Goal: Check status: Check status

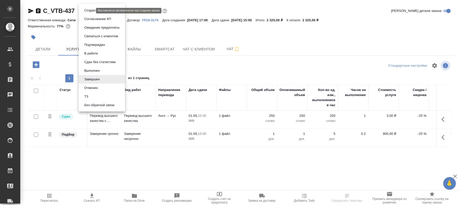
click at [91, 11] on body "🙏 .cls-1 fill:#fff; AWATERA [PERSON_NAME]fokina Клиенты Спецификации Заказы Чат…" at bounding box center [230, 102] width 461 height 205
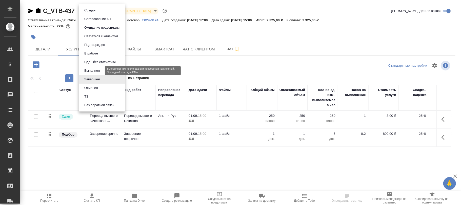
drag, startPoint x: 91, startPoint y: 71, endPoint x: 97, endPoint y: 72, distance: 6.9
click at [92, 72] on button "Выполнен" at bounding box center [92, 71] width 18 height 6
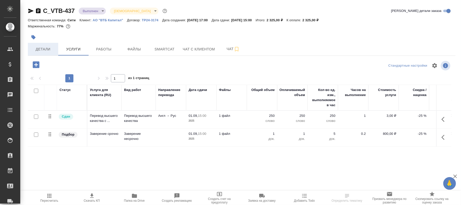
click at [46, 50] on span "Детали" at bounding box center [43, 49] width 24 height 6
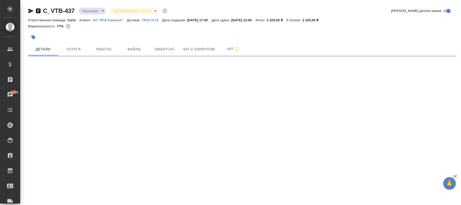
select select "RU"
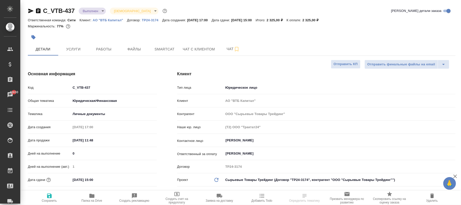
type textarea "x"
type input "Газизов Ринат"
type input "[PERSON_NAME]"
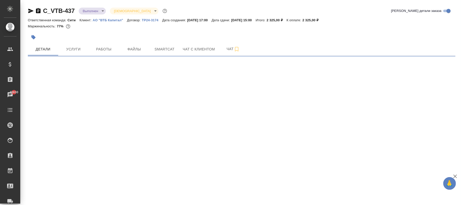
select select "RU"
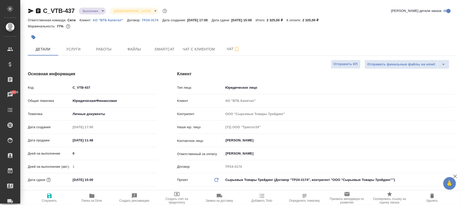
type textarea "x"
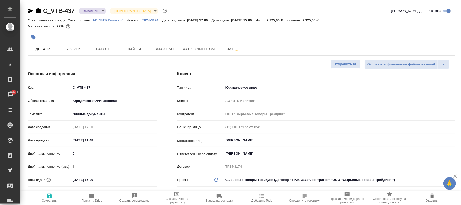
type textarea "x"
click at [50, 198] on icon "button" at bounding box center [49, 195] width 5 height 5
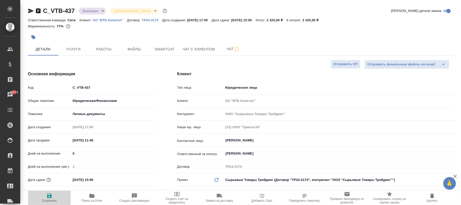
type textarea "x"
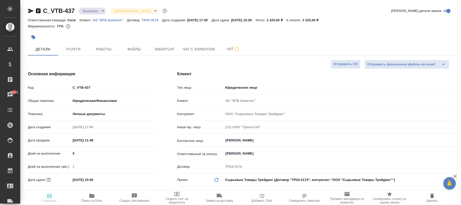
type textarea "x"
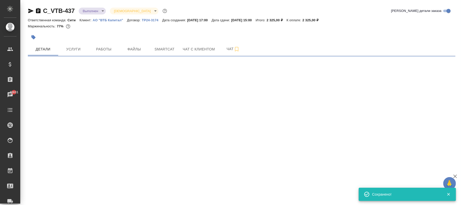
select select "RU"
